Goal: Check status: Check status

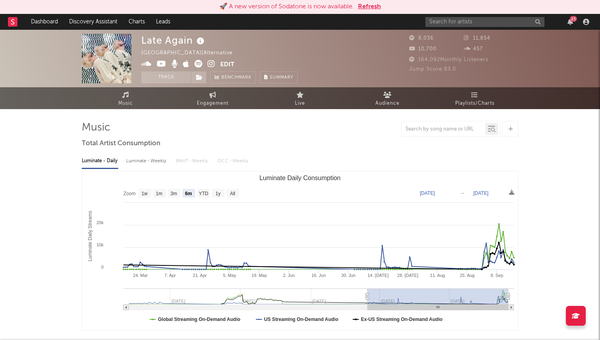
select select "6m"
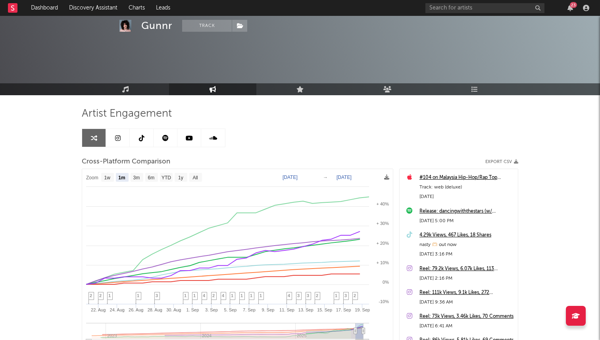
select select "1m"
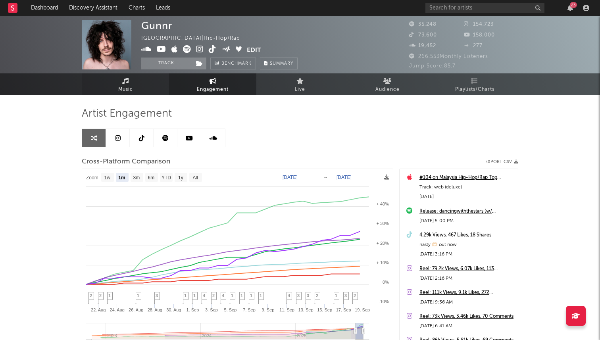
click at [130, 91] on span "Music" at bounding box center [125, 90] width 15 height 10
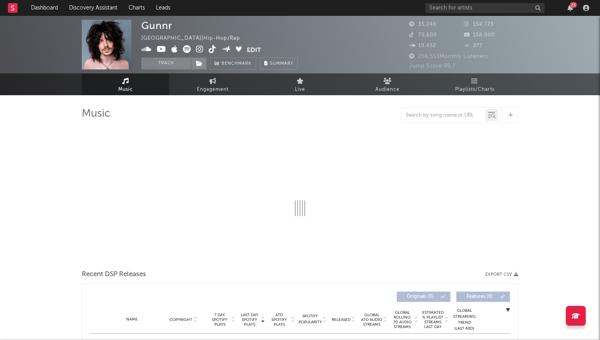
select select "6m"
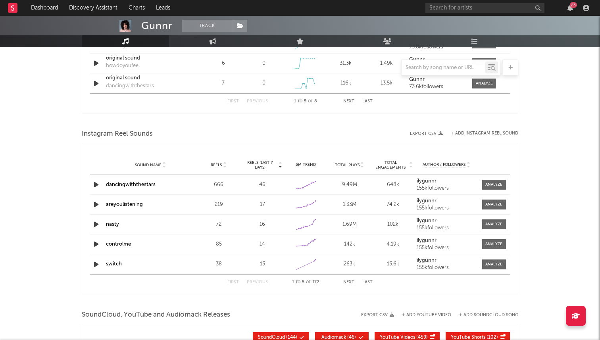
scroll to position [704, 0]
